Goal: Transaction & Acquisition: Obtain resource

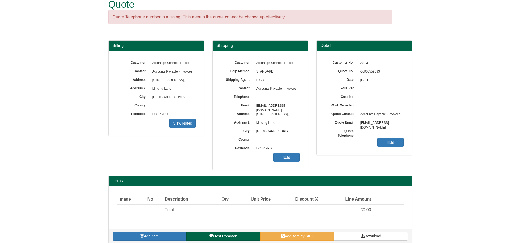
scroll to position [17, 0]
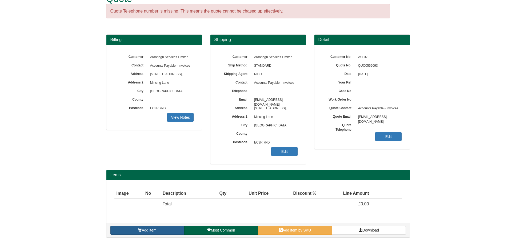
click at [158, 231] on link "Add item" at bounding box center [147, 230] width 74 height 9
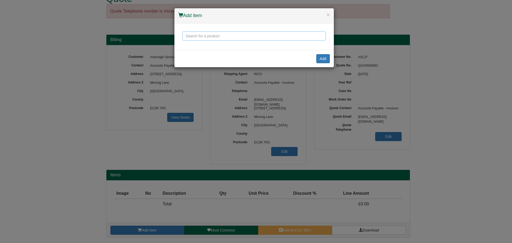
click at [254, 36] on input "text" at bounding box center [254, 35] width 144 height 9
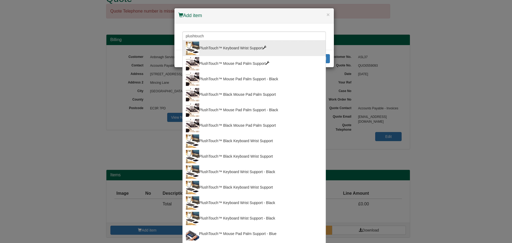
click at [255, 45] on div "PlushTouch™ Keyboard Wrist Support" at bounding box center [254, 48] width 137 height 13
type input "PlushTouch™ Keyboard Wrist Support"
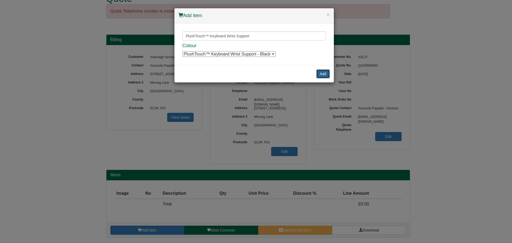
click at [322, 76] on button "Add" at bounding box center [323, 73] width 14 height 9
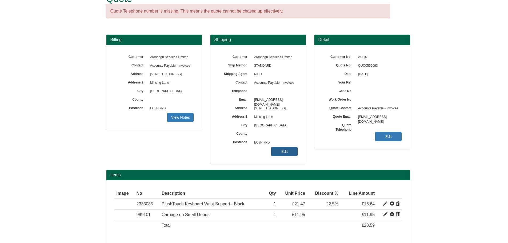
click at [287, 151] on link "Edit" at bounding box center [284, 151] width 26 height 9
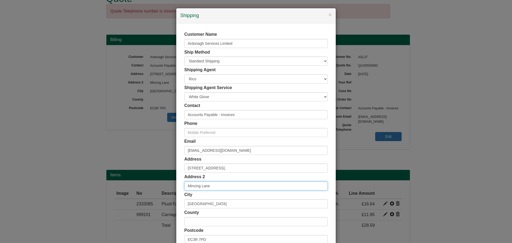
drag, startPoint x: 204, startPoint y: 185, endPoint x: 183, endPoint y: 185, distance: 21.6
click at [184, 185] on input "Mincing Lane" at bounding box center [256, 185] width 144 height 9
drag, startPoint x: 225, startPoint y: 171, endPoint x: 212, endPoint y: 164, distance: 14.3
click at [184, 168] on input "[STREET_ADDRESS]," at bounding box center [256, 168] width 144 height 9
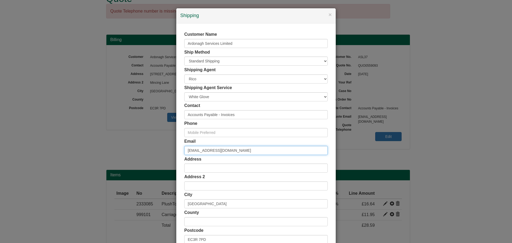
drag, startPoint x: 275, startPoint y: 147, endPoint x: 156, endPoint y: 144, distance: 119.8
click at [154, 144] on div "× Shipping Customer Name Ardonagh Services Limited Ship Method Free of Charge £…" at bounding box center [256, 121] width 512 height 243
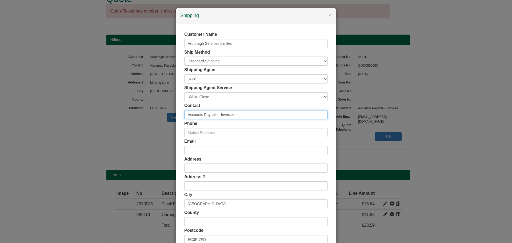
drag, startPoint x: 221, startPoint y: 115, endPoint x: 182, endPoint y: 115, distance: 38.7
click at [184, 115] on input "Accounts Payable - Invoices" at bounding box center [256, 114] width 144 height 9
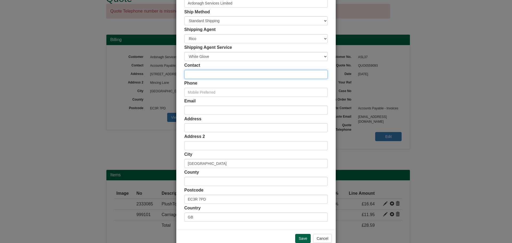
scroll to position [53, 0]
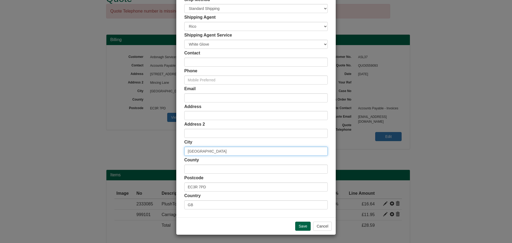
drag, startPoint x: 209, startPoint y: 151, endPoint x: 172, endPoint y: 152, distance: 37.4
click at [174, 153] on div "× Shipping Customer Name Ardonagh Services Limited Ship Method Free of Charge £…" at bounding box center [256, 121] width 512 height 243
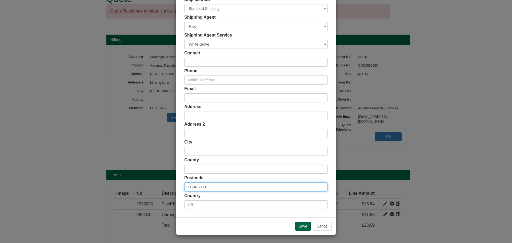
drag, startPoint x: 207, startPoint y: 186, endPoint x: 167, endPoint y: 186, distance: 40.0
click at [168, 186] on div "× Shipping Customer Name Ardonagh Services Limited Ship Method Free of Charge £…" at bounding box center [256, 121] width 512 height 243
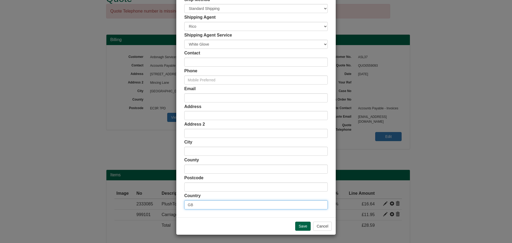
drag, startPoint x: 187, startPoint y: 204, endPoint x: 180, endPoint y: 204, distance: 6.9
click at [181, 204] on div "Customer Name Ardonagh Services Limited Ship Method Free of Charge £5 Flat Rate…" at bounding box center [256, 94] width 160 height 247
click at [298, 226] on input "Save" at bounding box center [302, 226] width 15 height 9
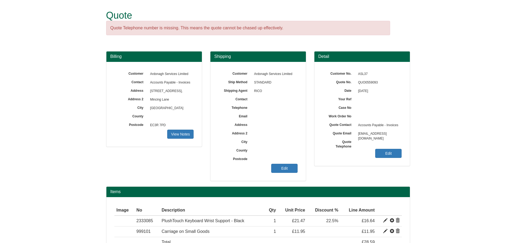
scroll to position [38, 0]
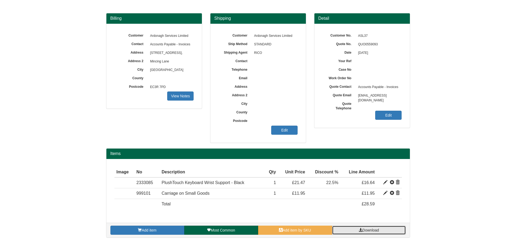
click at [366, 230] on span "Download" at bounding box center [371, 230] width 17 height 4
